Goal: Information Seeking & Learning: Learn about a topic

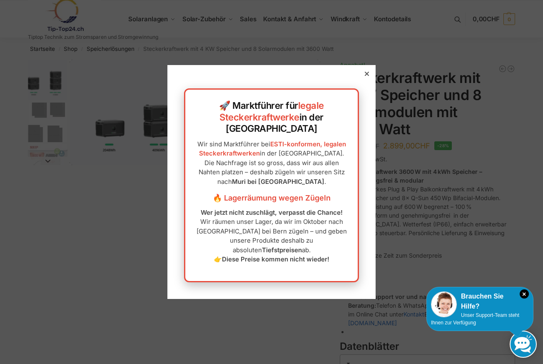
click at [368, 76] on icon at bounding box center [367, 74] width 4 height 4
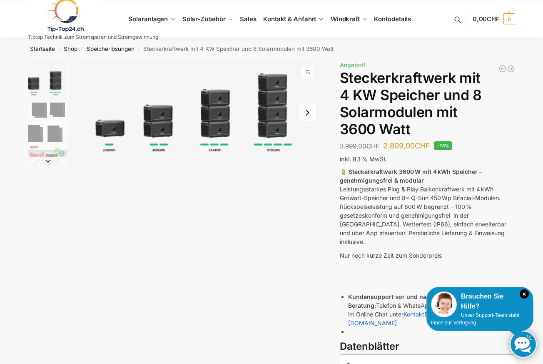
click at [281, 124] on img "1 / 9" at bounding box center [195, 112] width 251 height 105
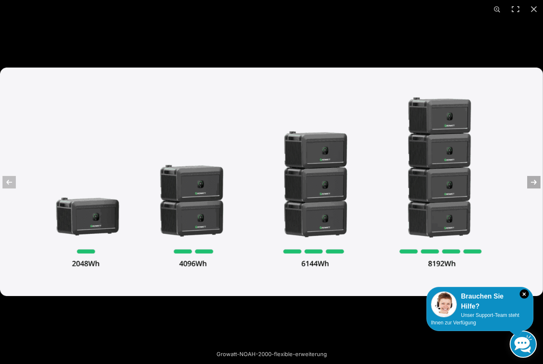
click at [536, 180] on button "Next (arrow right)" at bounding box center [528, 182] width 29 height 42
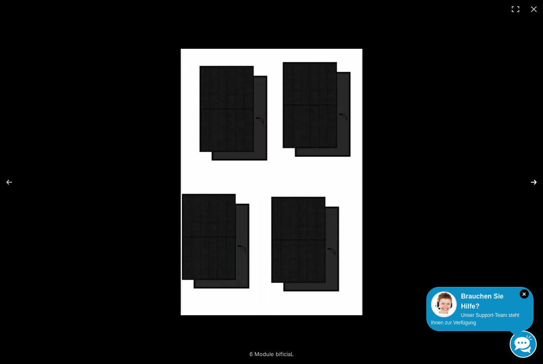
click at [534, 180] on button "Next (arrow right)" at bounding box center [528, 182] width 29 height 42
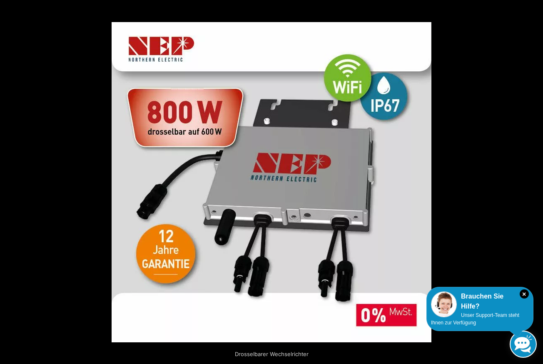
click at [534, 180] on button "Next (arrow right)" at bounding box center [528, 182] width 29 height 42
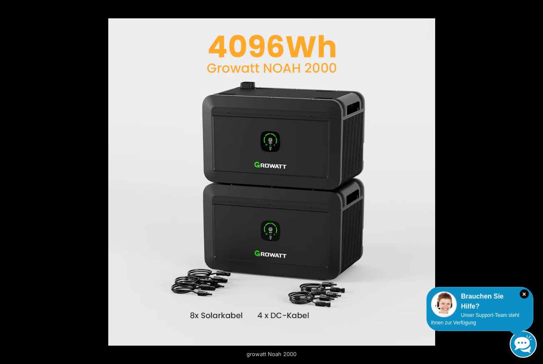
click at [534, 180] on button "Next (arrow right)" at bounding box center [528, 182] width 29 height 42
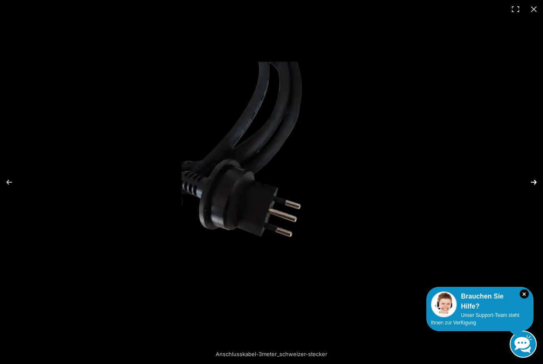
click at [535, 180] on button "Next (arrow right)" at bounding box center [528, 182] width 29 height 42
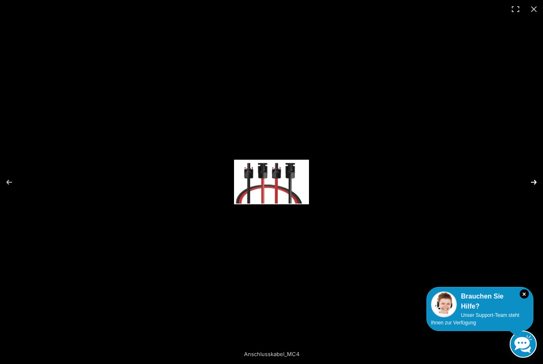
click at [535, 180] on button "Next (arrow right)" at bounding box center [528, 182] width 29 height 42
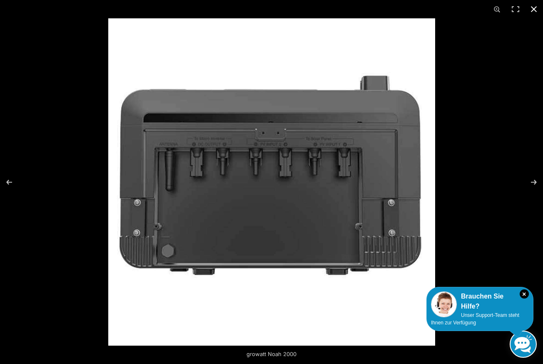
click at [534, 8] on button "Close (Esc)" at bounding box center [534, 9] width 18 height 18
